Goal: Task Accomplishment & Management: Manage account settings

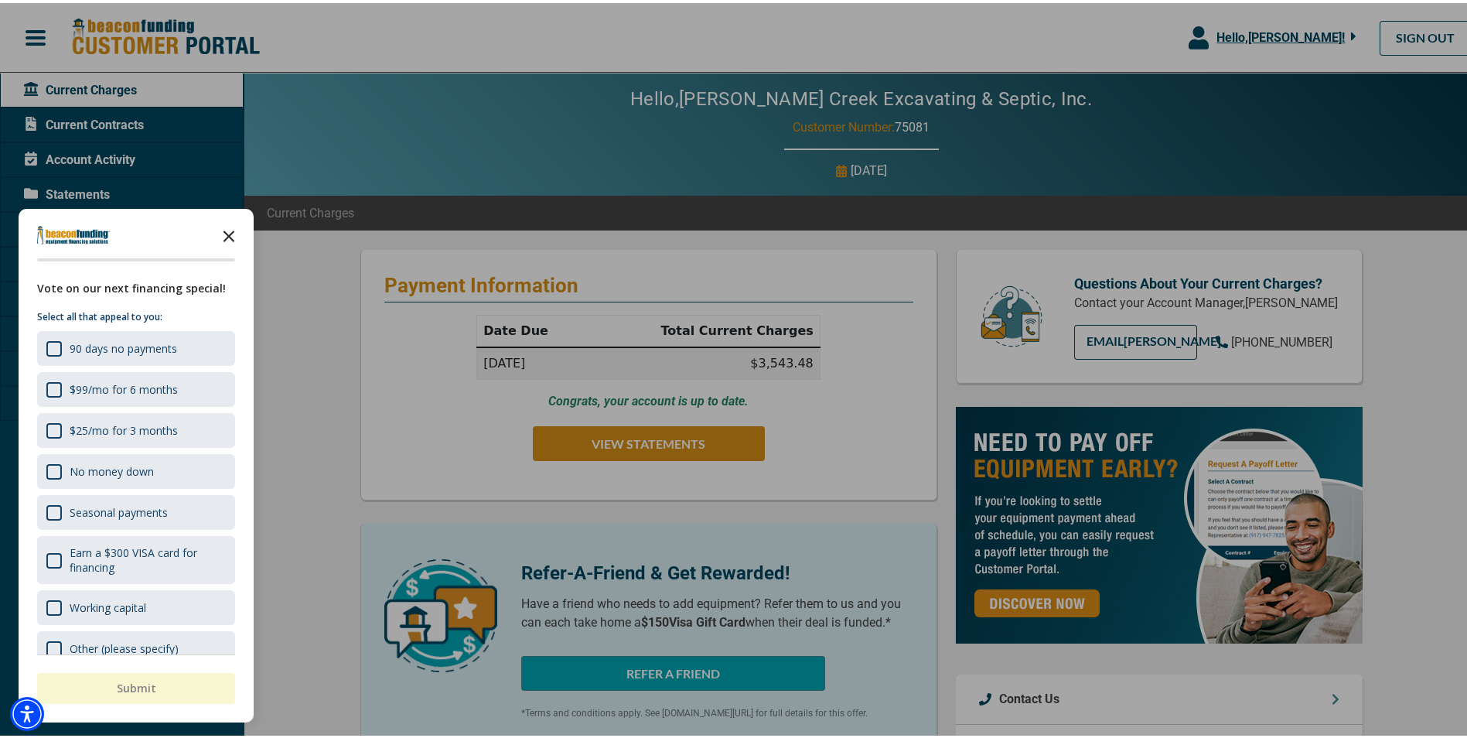
click at [229, 234] on polygon "Close the survey" at bounding box center [229, 233] width 12 height 12
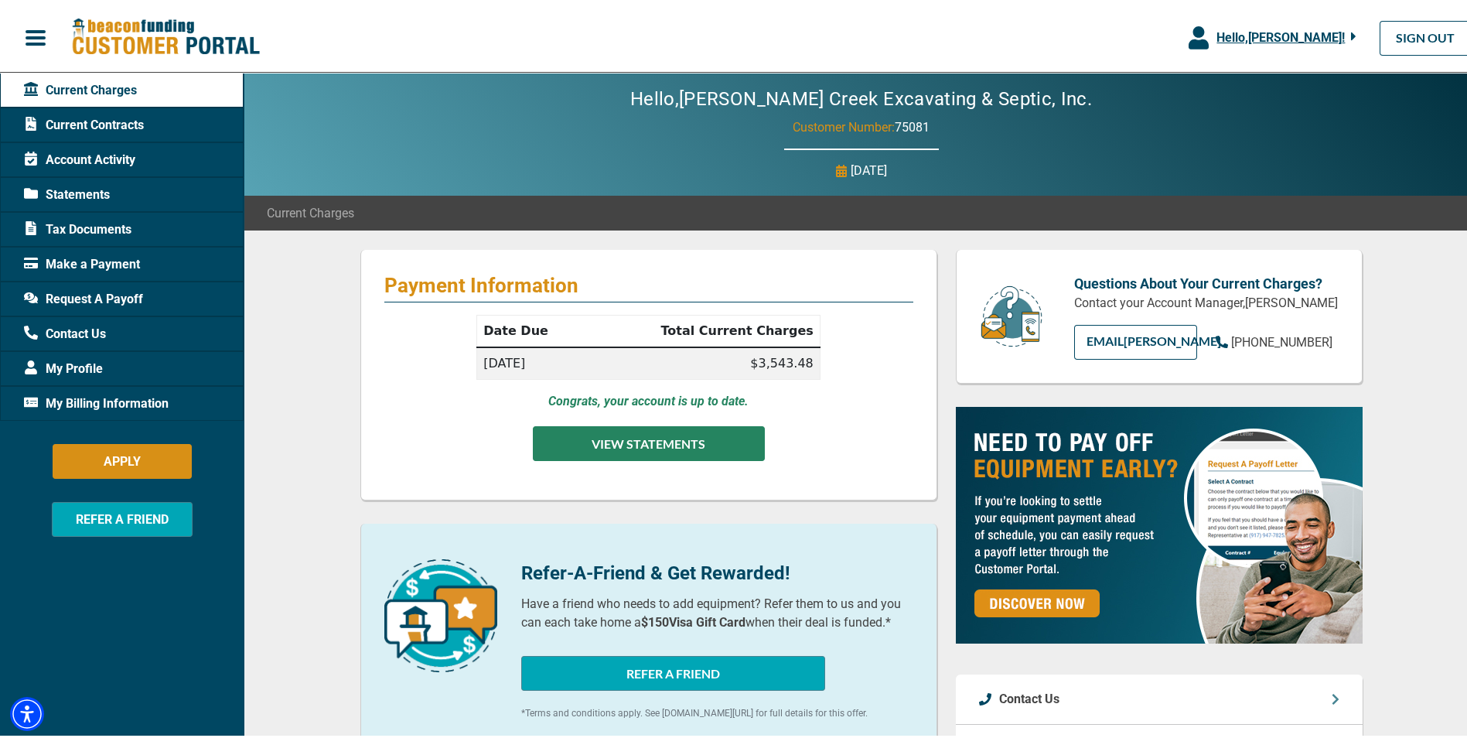
click at [651, 443] on button "VIEW STATEMENTS" at bounding box center [649, 440] width 232 height 35
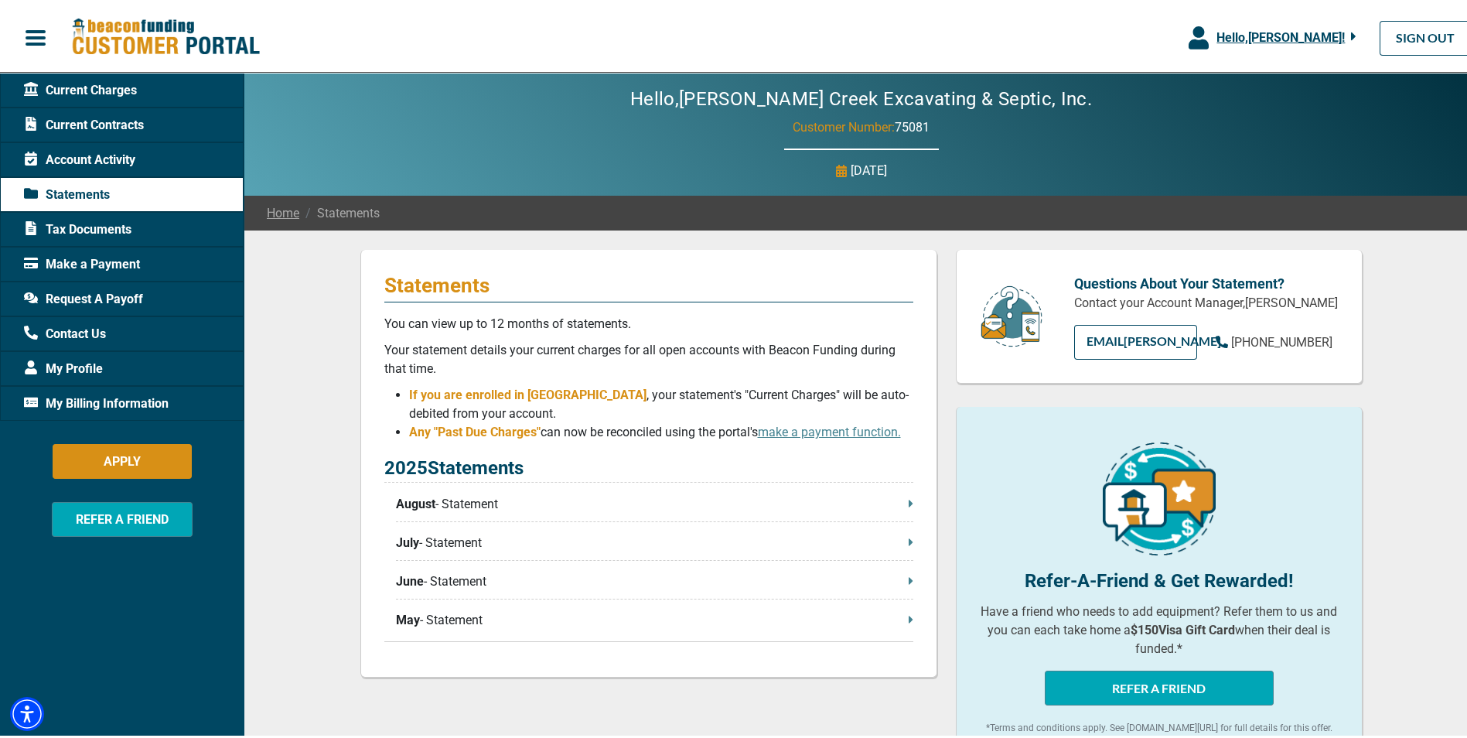
click at [909, 506] on icon at bounding box center [911, 500] width 5 height 12
click at [1392, 32] on link "SIGN OUT" at bounding box center [1424, 35] width 91 height 35
